Goal: Task Accomplishment & Management: Complete application form

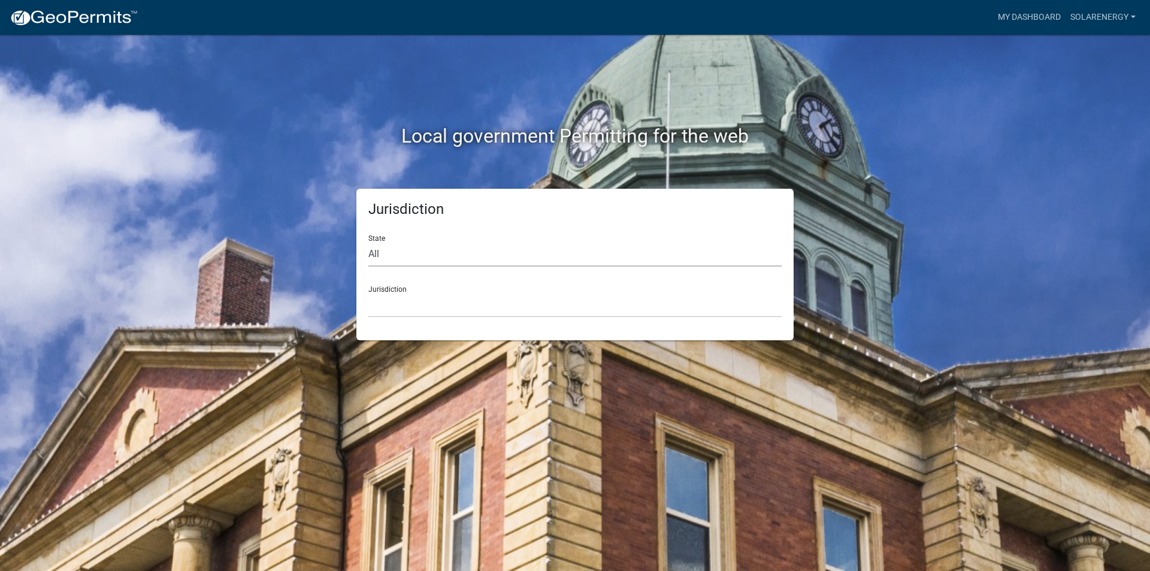
click at [402, 255] on select "All [US_STATE] [US_STATE] [US_STATE] [US_STATE] [US_STATE] [US_STATE] [US_STATE…" at bounding box center [574, 254] width 413 height 25
select select "[US_STATE]"
click at [368, 242] on select "All [US_STATE] [US_STATE] [US_STATE] [US_STATE] [US_STATE] [US_STATE] [US_STATE…" at bounding box center [574, 254] width 413 height 25
click at [410, 313] on select "City of [GEOGRAPHIC_DATA], [US_STATE] City of [GEOGRAPHIC_DATA], [US_STATE] Cit…" at bounding box center [574, 305] width 413 height 25
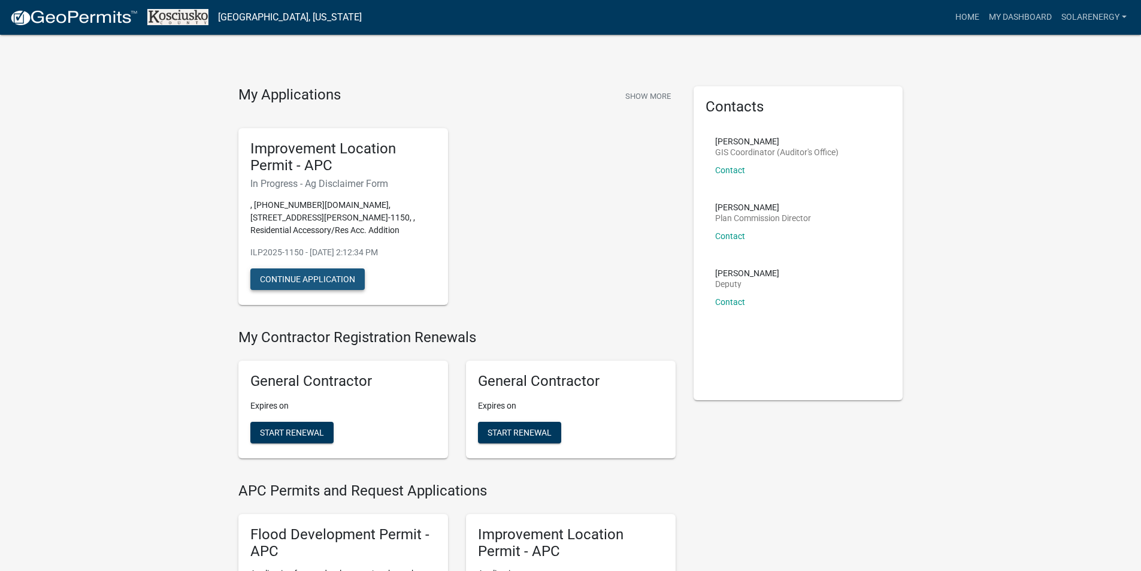
click at [346, 274] on button "Continue Application" at bounding box center [307, 279] width 114 height 22
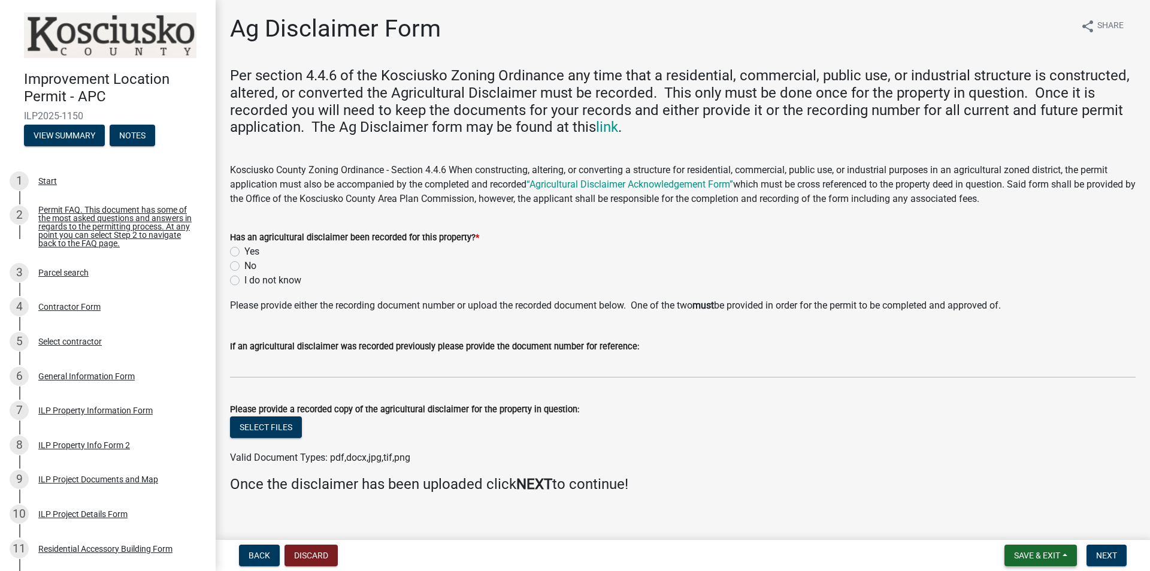
click at [1028, 556] on span "Save & Exit" at bounding box center [1037, 555] width 46 height 10
click at [1025, 527] on button "Save & Exit" at bounding box center [1029, 524] width 96 height 29
